Goal: Transaction & Acquisition: Purchase product/service

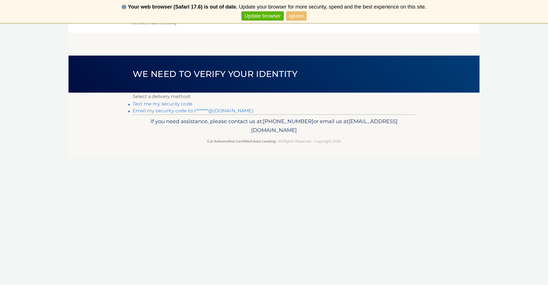
drag, startPoint x: 186, startPoint y: 111, endPoint x: 190, endPoint y: 110, distance: 4.0
click at [187, 111] on link "Email my security code to t*******@gmail.com" at bounding box center [193, 110] width 121 height 5
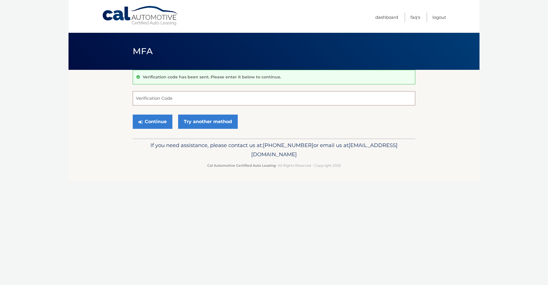
click at [163, 102] on input "Verification Code" at bounding box center [274, 98] width 282 height 14
paste input "345479"
type input "345479"
click at [153, 124] on button "Continue" at bounding box center [153, 122] width 40 height 14
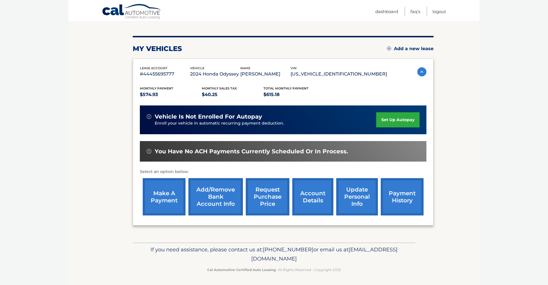
scroll to position [59, 0]
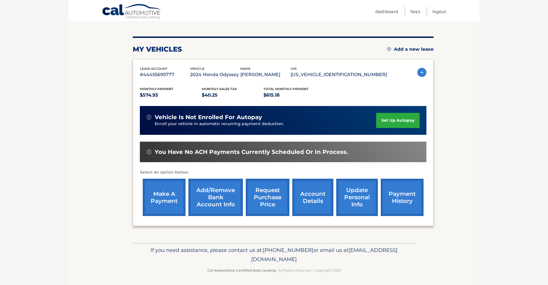
click at [160, 197] on link "make a payment" at bounding box center [164, 197] width 43 height 37
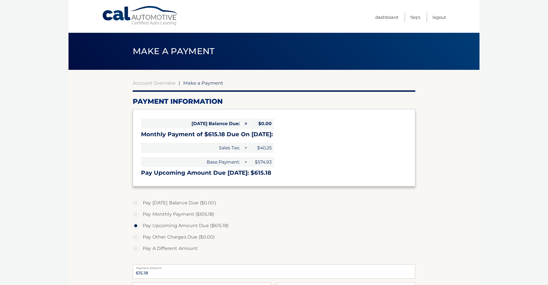
select select "Y2EzMjVhMjMtMmE0Yi00YTc4LTg0ZDUtN2ZlZmUxOGYxNDMx"
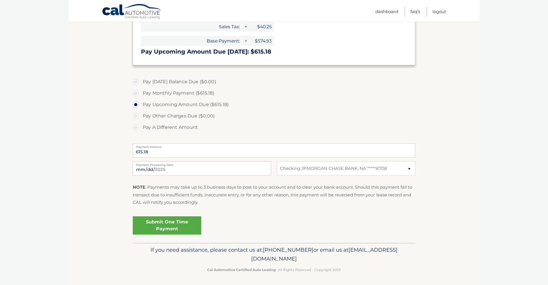
scroll to position [121, 0]
click at [169, 221] on link "Submit One Time Payment" at bounding box center [167, 226] width 68 height 18
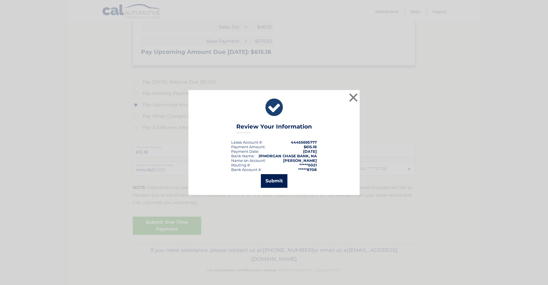
click at [279, 181] on button "Submit" at bounding box center [274, 181] width 27 height 14
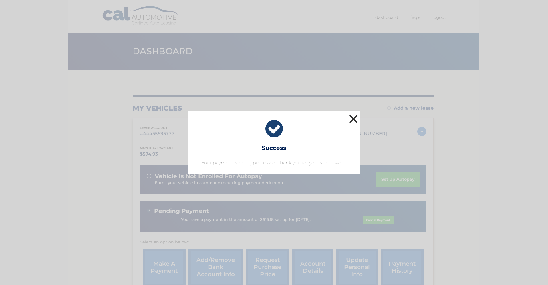
click at [355, 120] on button "×" at bounding box center [352, 118] width 11 height 11
